Goal: Information Seeking & Learning: Find specific fact

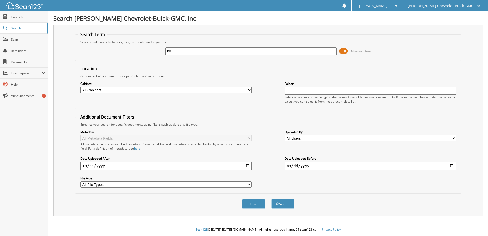
type input "b"
type input "vicky ryan"
click at [271, 199] on button "Search" at bounding box center [282, 203] width 23 height 9
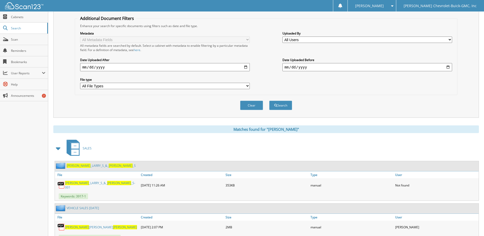
scroll to position [119, 0]
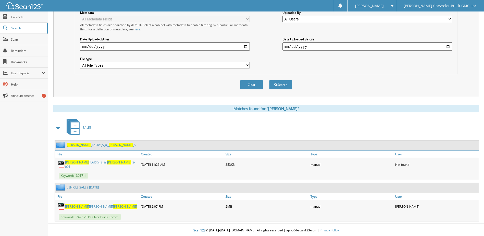
click at [86, 162] on link "RYAN _LARRY_S_&_ VICKY _S-001" at bounding box center [101, 164] width 73 height 9
click at [83, 206] on link "RYAN LARRY VICKY" at bounding box center [101, 206] width 72 height 4
click at [113, 205] on span "VICKY" at bounding box center [125, 206] width 24 height 4
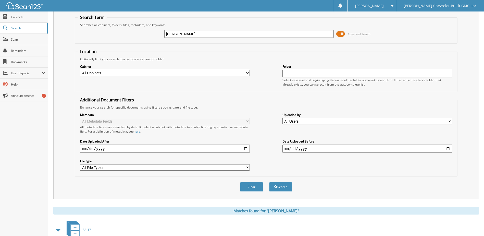
scroll to position [0, 0]
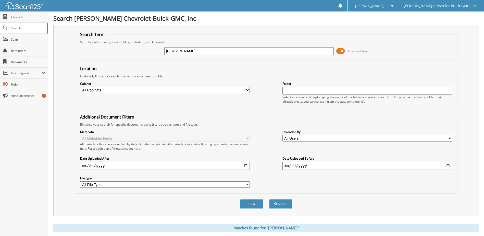
drag, startPoint x: 196, startPoint y: 52, endPoint x: 48, endPoint y: 59, distance: 147.8
click at [63, 63] on div "Search Term Searches all cabinets, folders, files, metadata, and keywords vicky…" at bounding box center [266, 120] width 426 height 191
type input "[PERSON_NAME]"
click at [269, 199] on button "Search" at bounding box center [280, 203] width 23 height 9
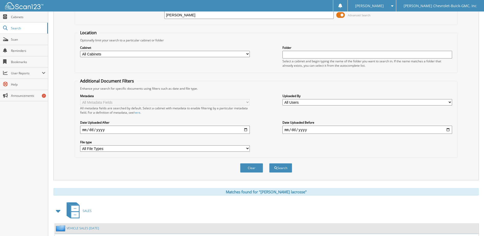
scroll to position [78, 0]
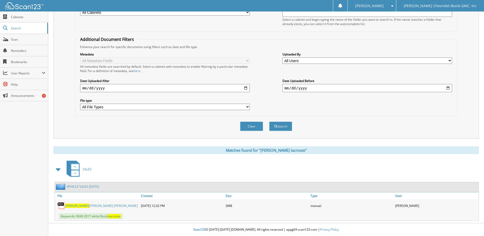
click at [85, 206] on link "[PERSON_NAME] [PERSON_NAME]" at bounding box center [101, 205] width 73 height 4
